Goal: Communication & Community: Answer question/provide support

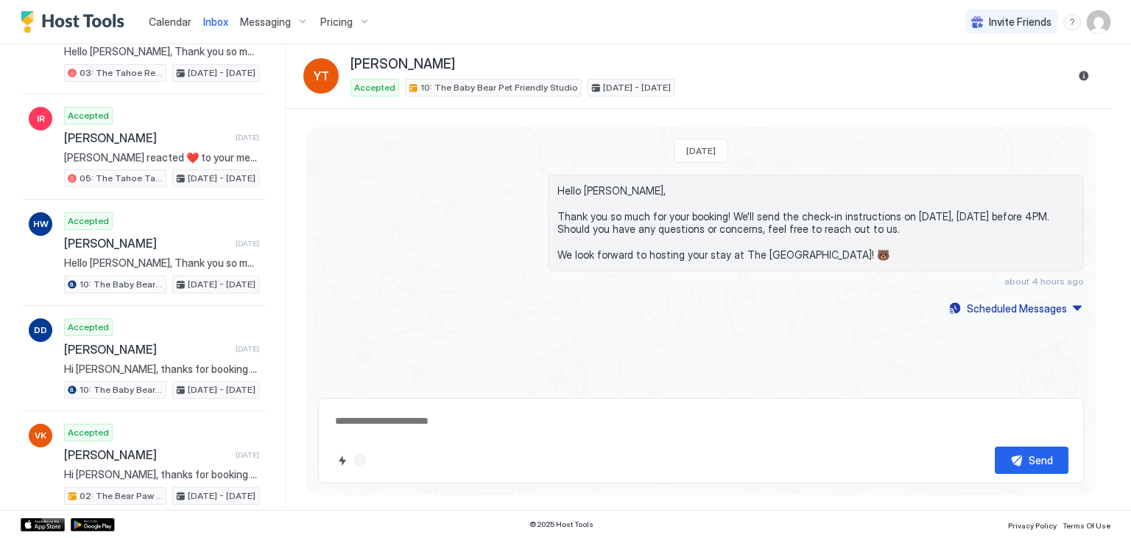
type textarea "*"
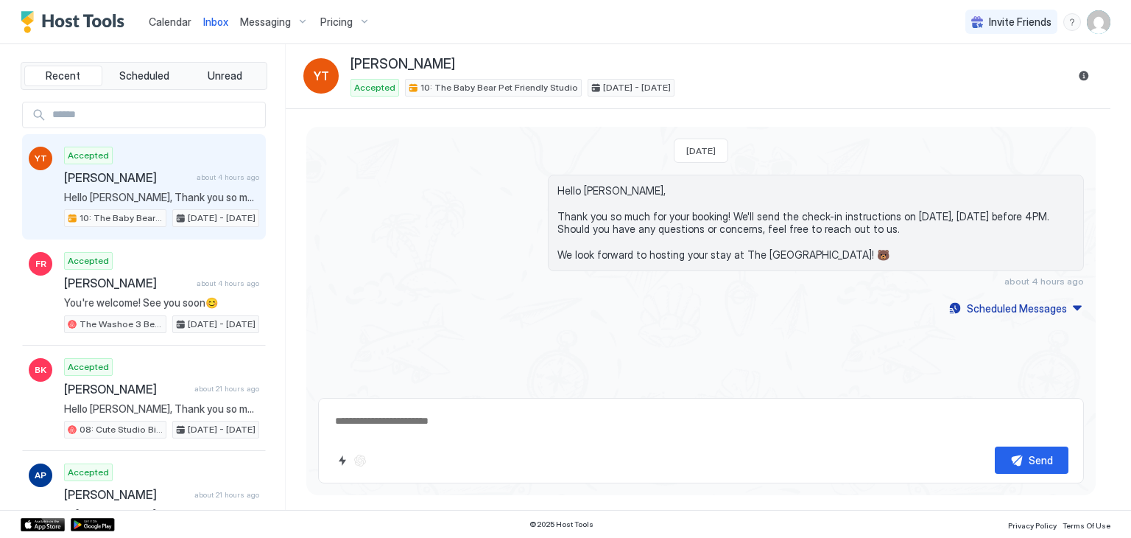
click at [172, 32] on div "Calendar" at bounding box center [170, 21] width 55 height 27
click at [150, 33] on div "Calendar" at bounding box center [170, 21] width 55 height 27
click at [172, 28] on link "Calendar" at bounding box center [170, 21] width 43 height 15
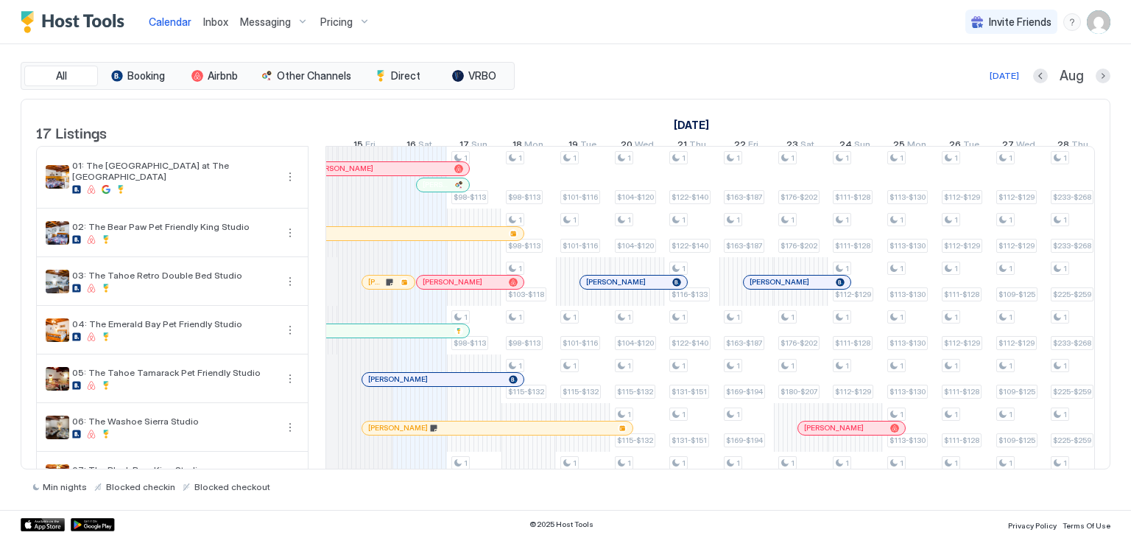
click at [206, 10] on div "Inbox" at bounding box center [215, 21] width 37 height 27
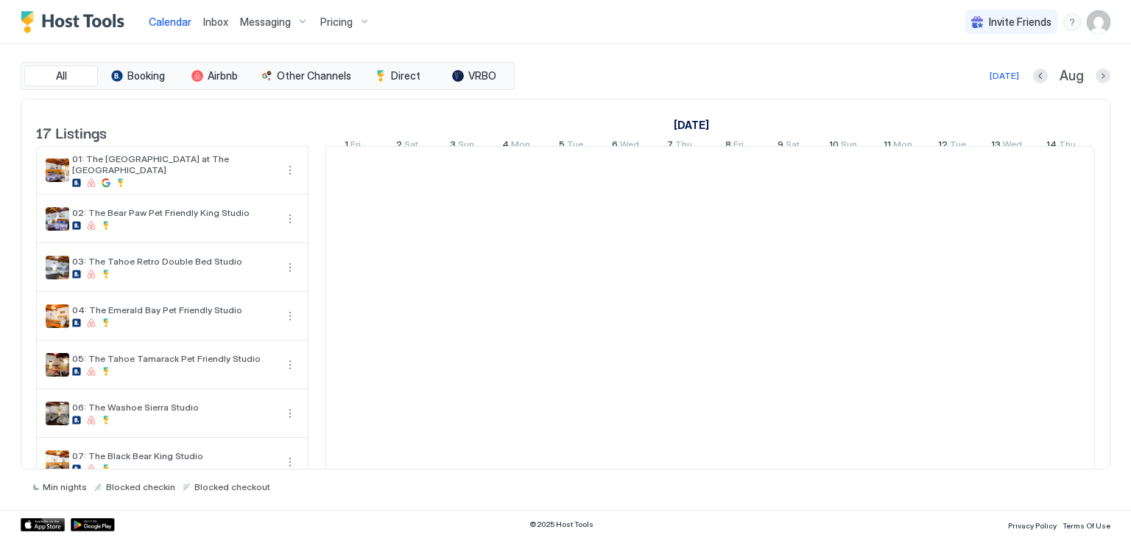
scroll to position [0, 818]
click at [210, 30] on div "Inbox" at bounding box center [215, 21] width 37 height 27
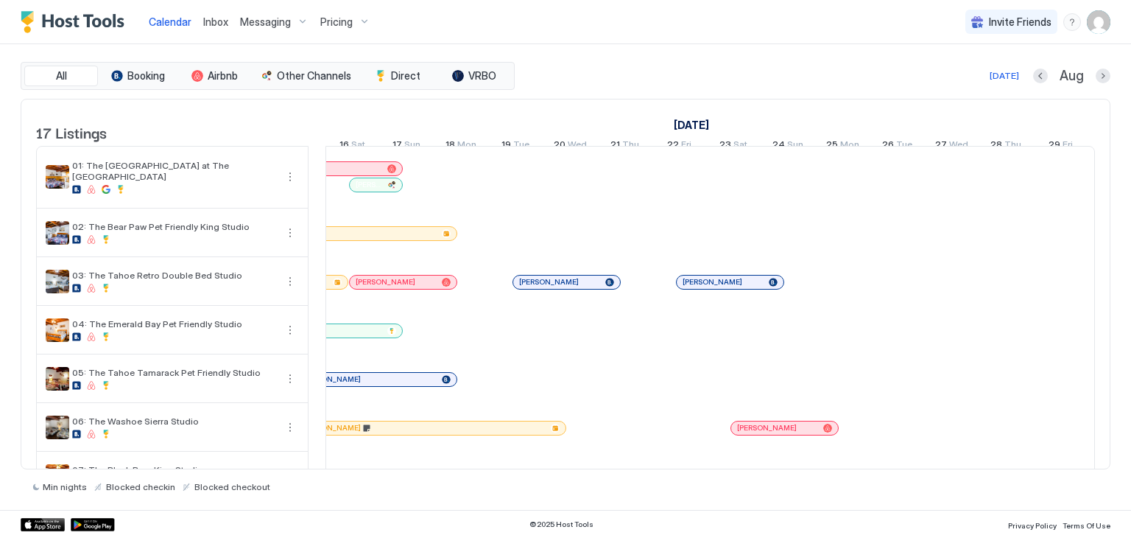
click at [217, 18] on span "Inbox" at bounding box center [215, 21] width 25 height 13
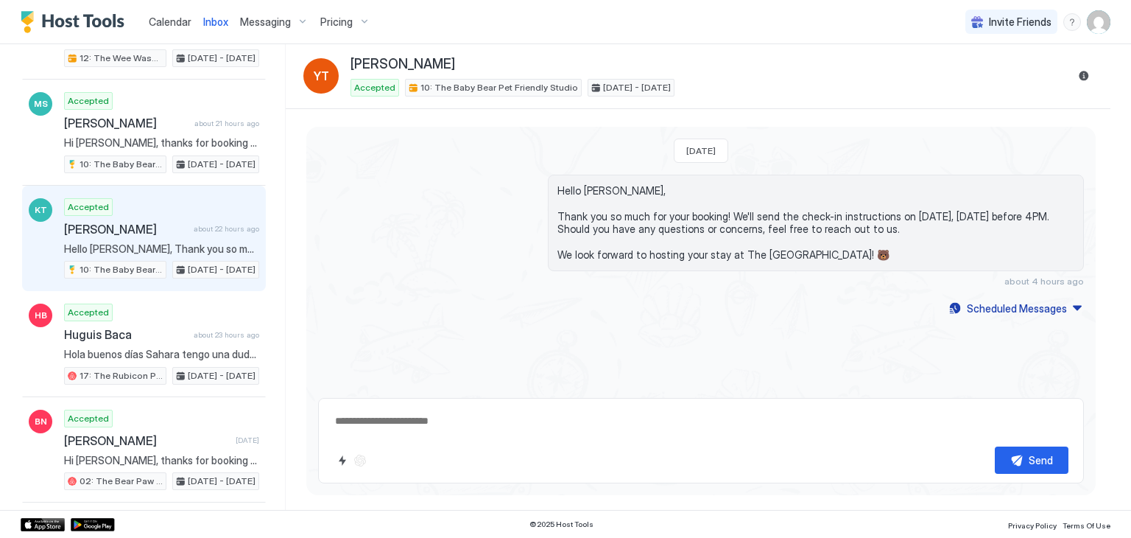
scroll to position [1641, 0]
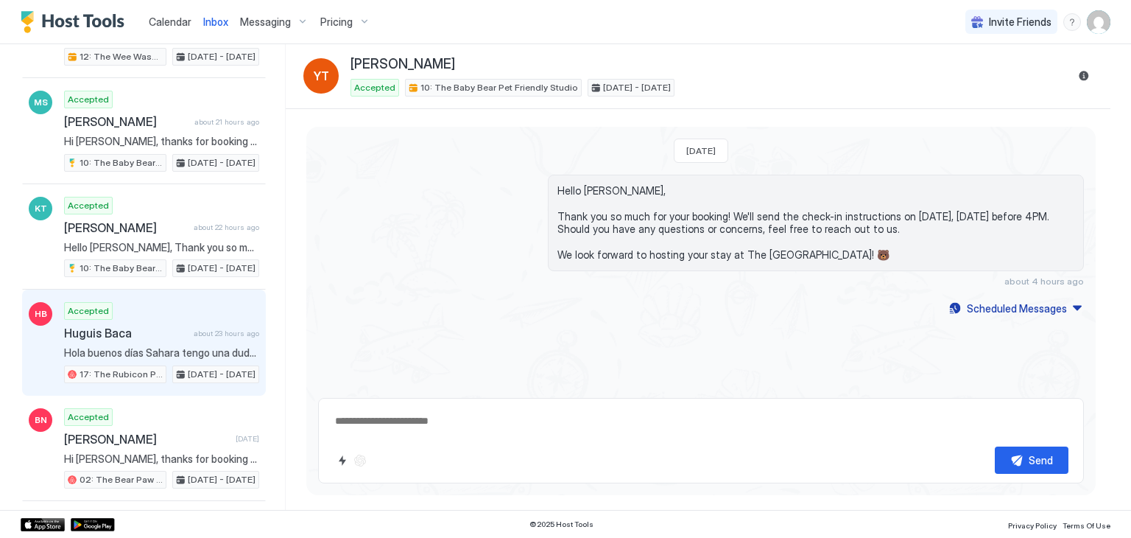
click at [169, 328] on div "Accepted Huguis Baca about 23 hours ago Hola buenos [PERSON_NAME] Sahara tengo …" at bounding box center [161, 342] width 195 height 81
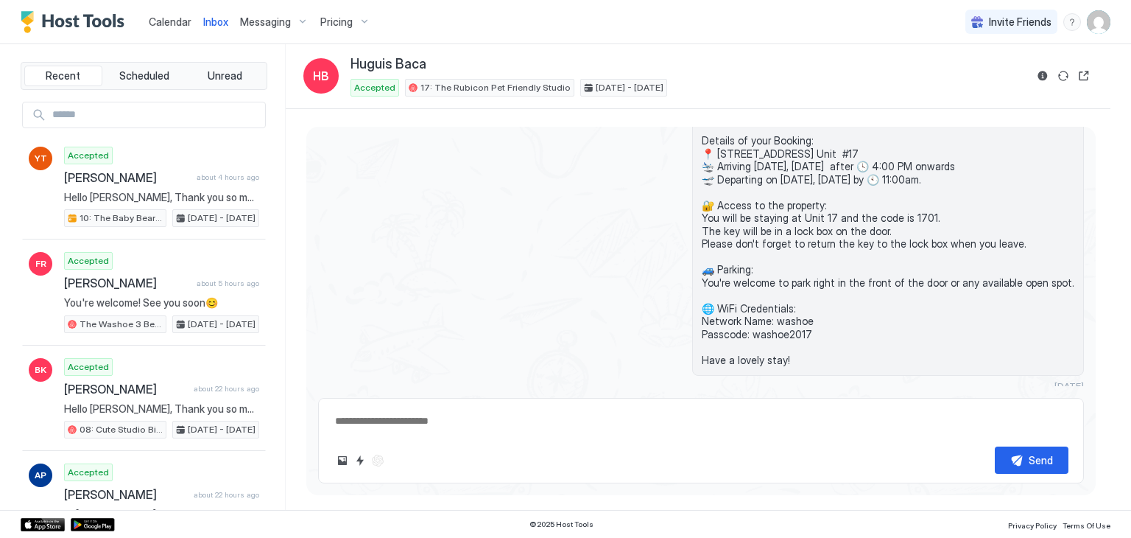
type textarea "*"
